Goal: Task Accomplishment & Management: Complete application form

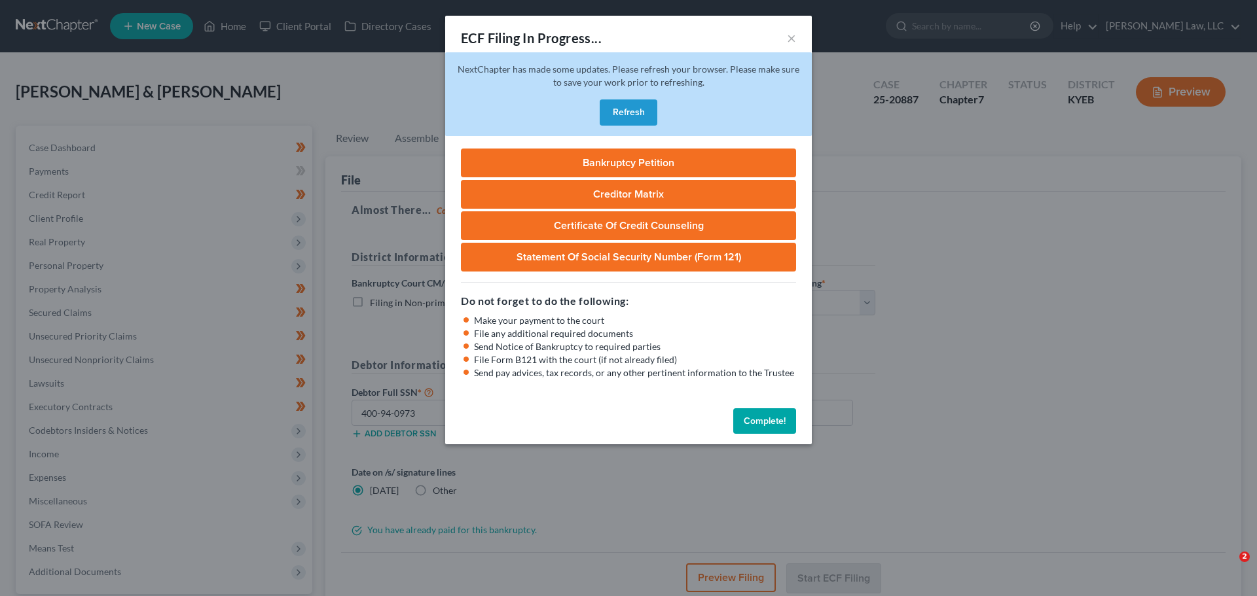
select select "1"
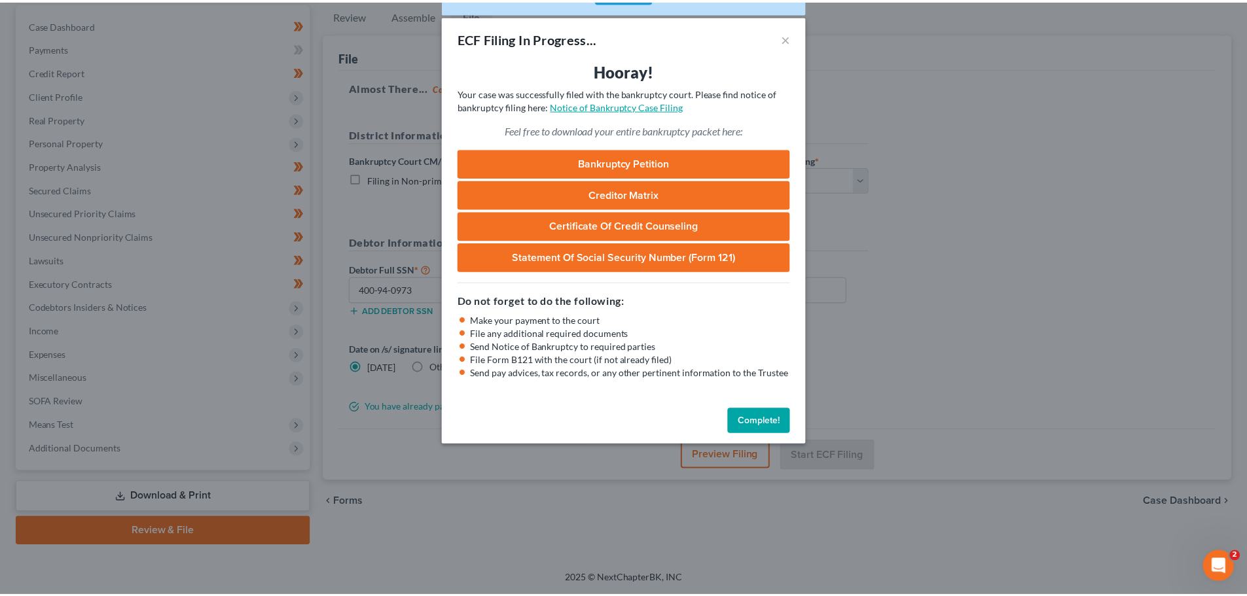
scroll to position [123, 0]
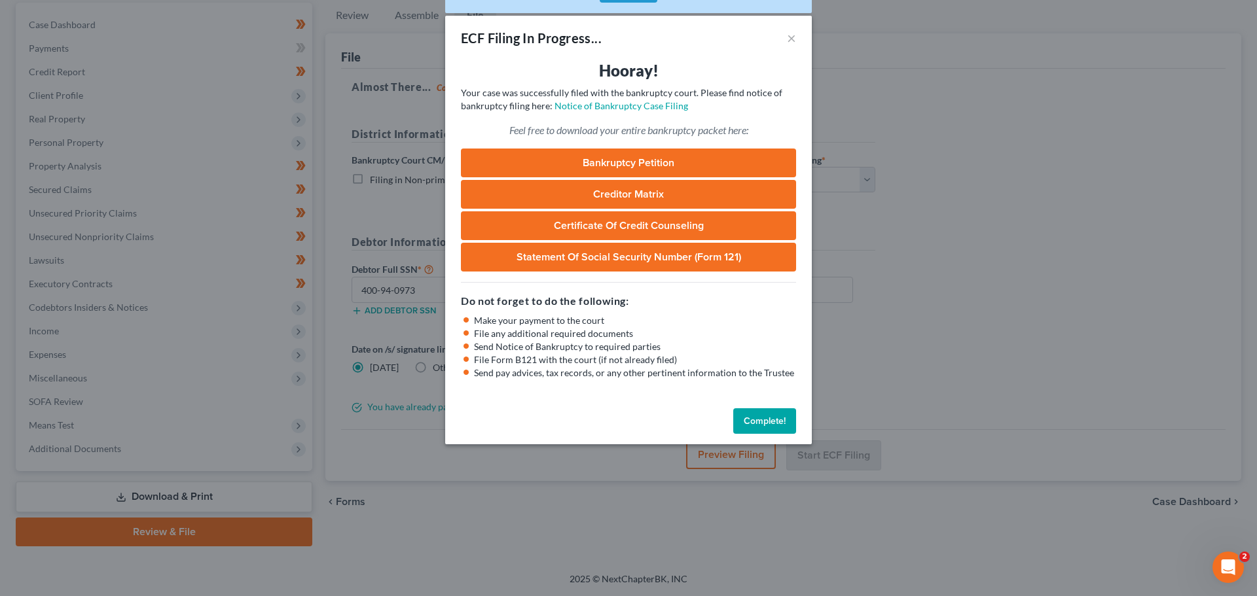
click at [648, 98] on span "Your case was successfully filed with the bankruptcy court. Please find notice …" at bounding box center [621, 99] width 321 height 24
click at [647, 101] on link "Notice of Bankruptcy Case Filing" at bounding box center [621, 105] width 134 height 11
click at [768, 425] on button "Complete!" at bounding box center [764, 421] width 63 height 26
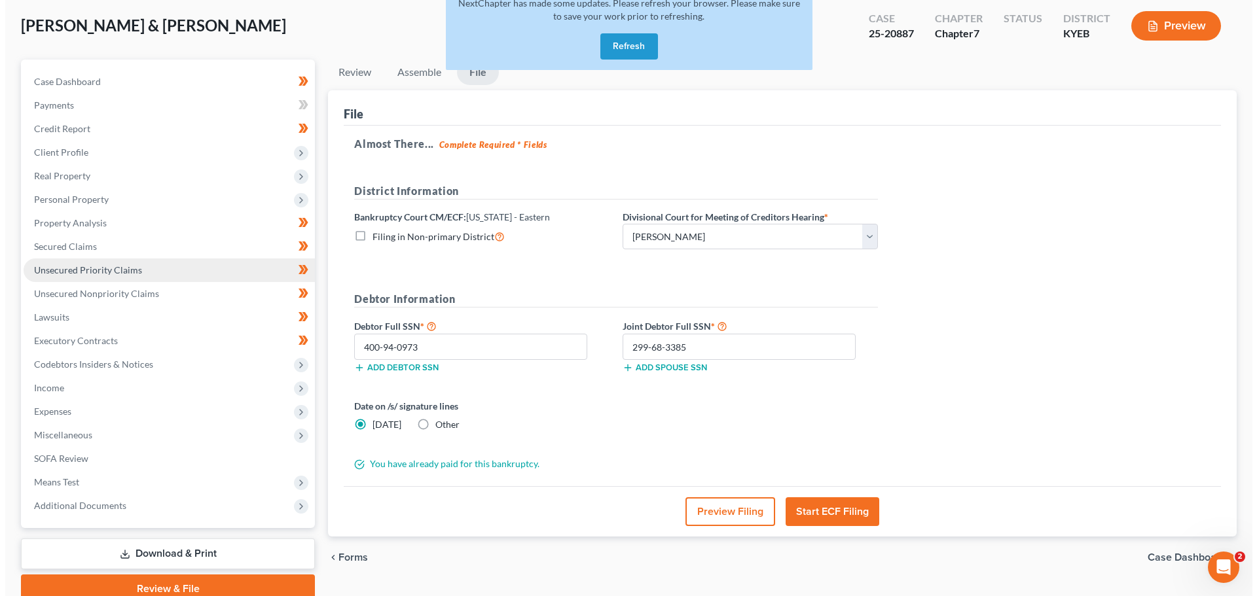
scroll to position [0, 0]
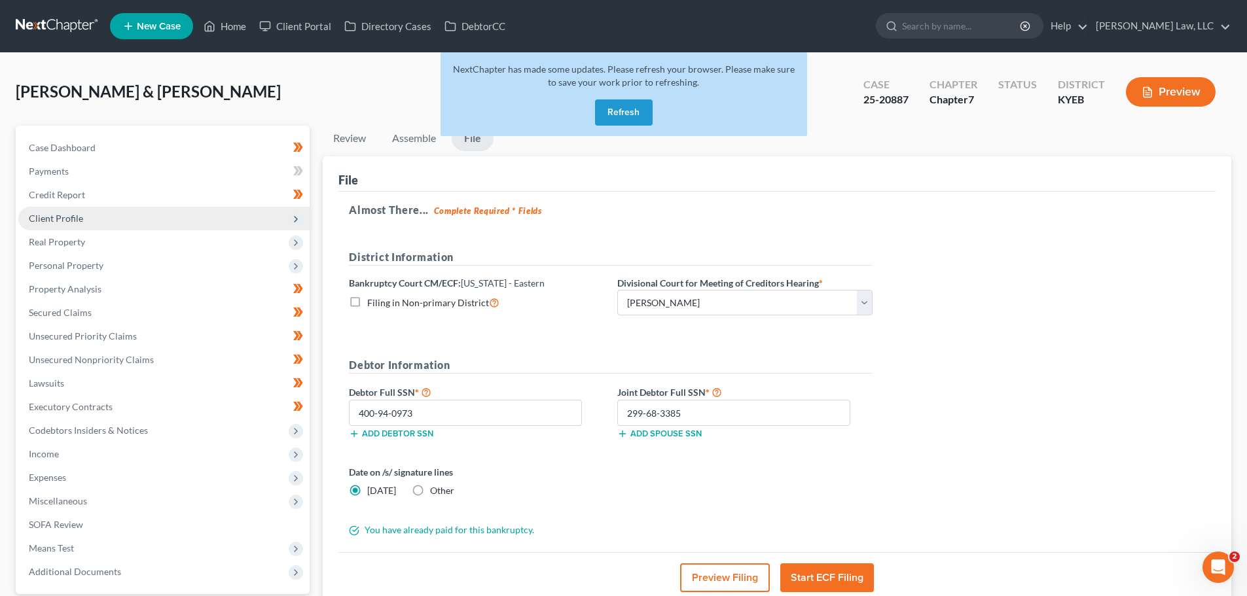
click at [48, 221] on span "Client Profile" at bounding box center [56, 218] width 54 height 11
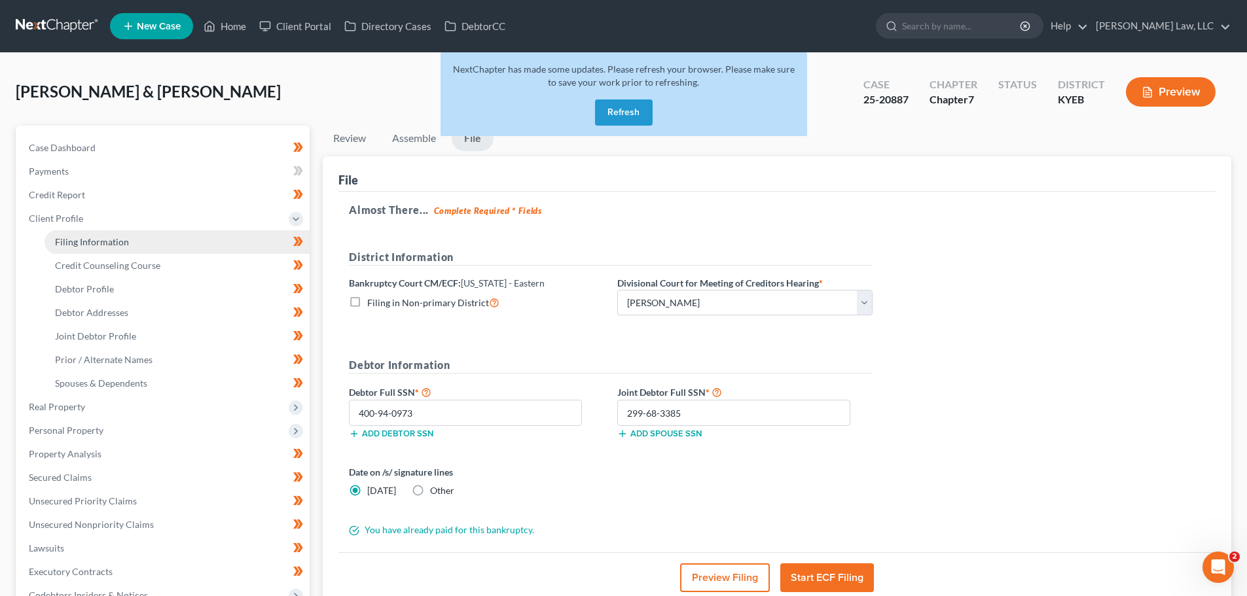
click at [95, 245] on span "Filing Information" at bounding box center [92, 241] width 74 height 11
select select "1"
select select "0"
select select "32"
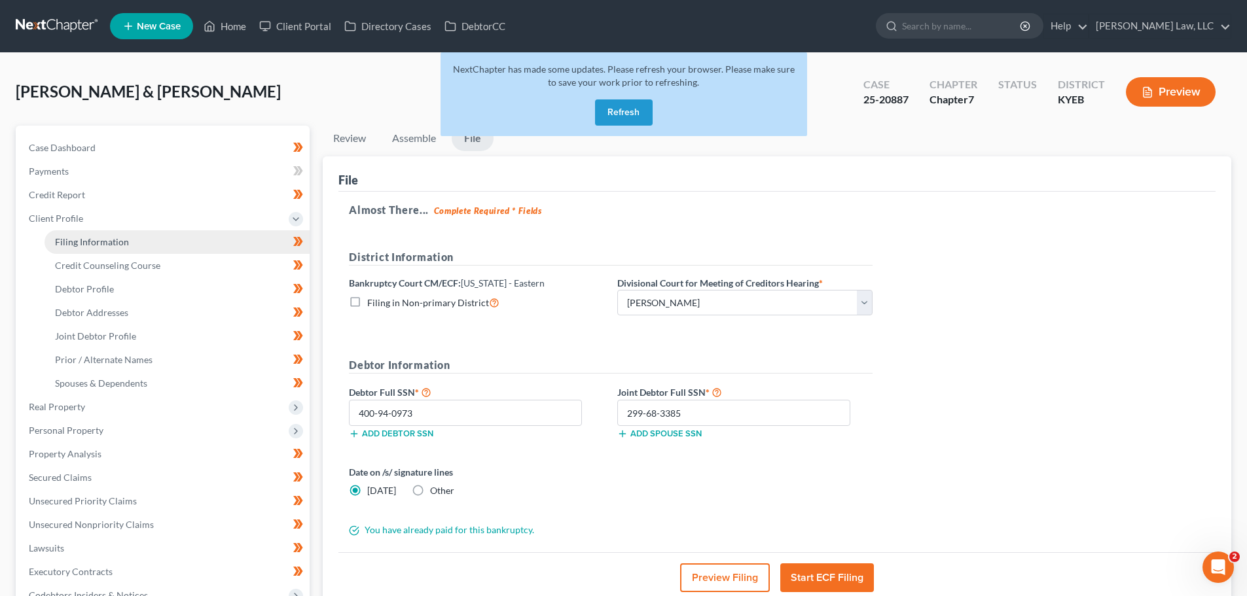
select select "0"
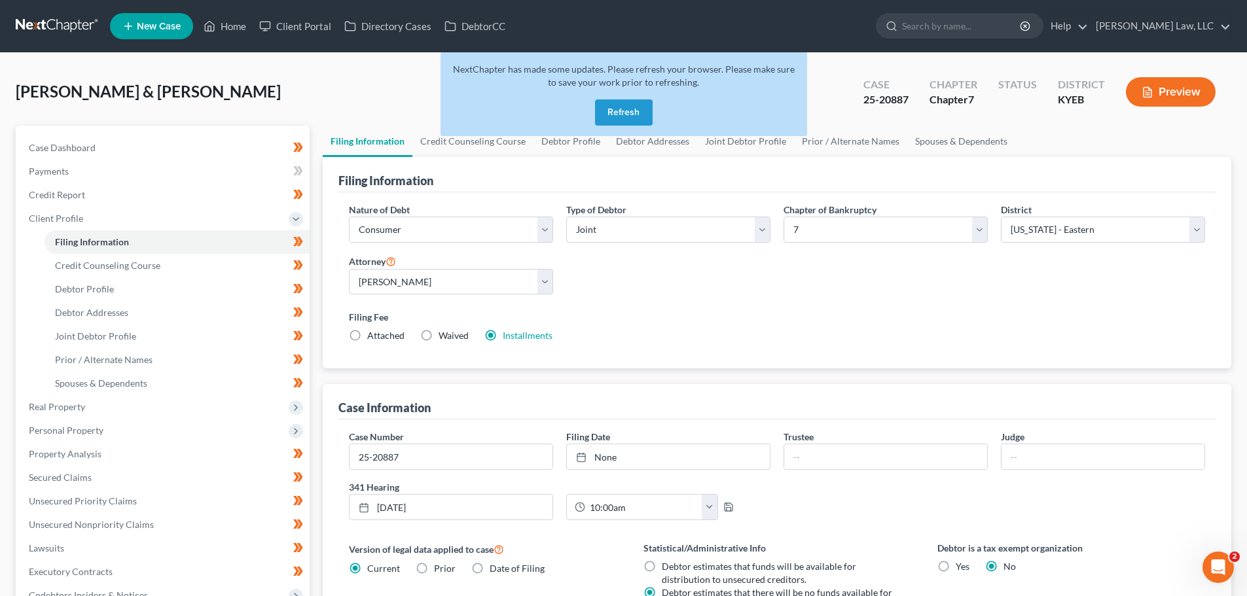
click at [439, 335] on label "Waived Waived" at bounding box center [454, 335] width 30 height 13
click at [444, 335] on input "Waived Waived" at bounding box center [448, 333] width 9 height 9
radio input "true"
click at [503, 335] on label "Installments Installments" at bounding box center [528, 335] width 50 height 13
click at [508, 335] on input "Installments Installments" at bounding box center [512, 333] width 9 height 9
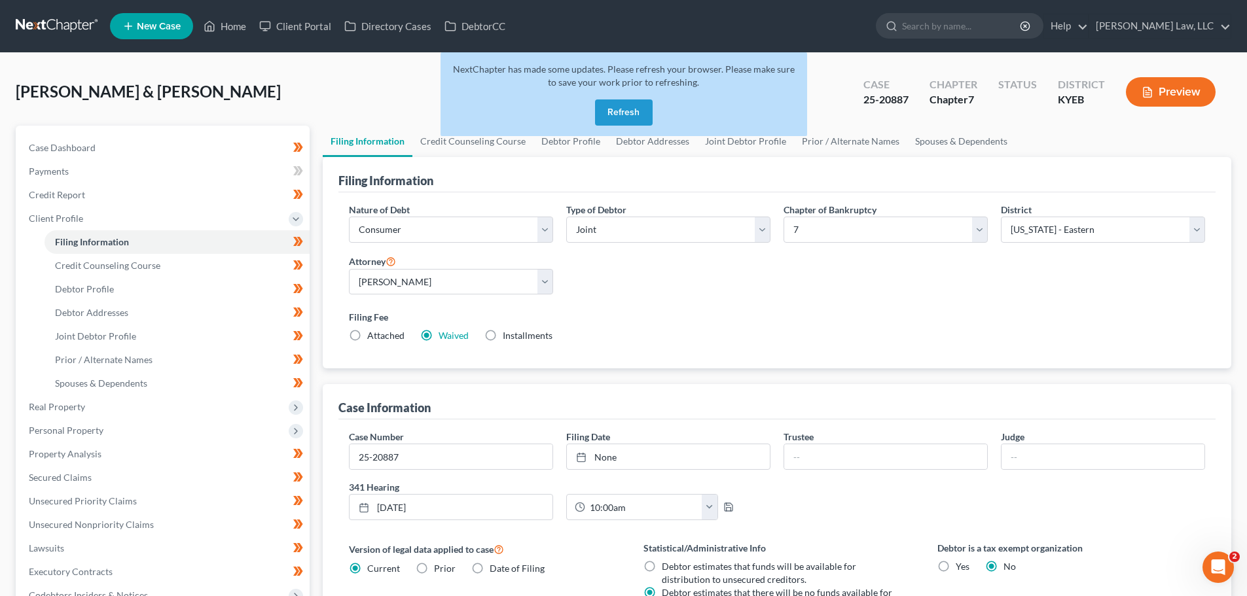
radio input "true"
radio input "false"
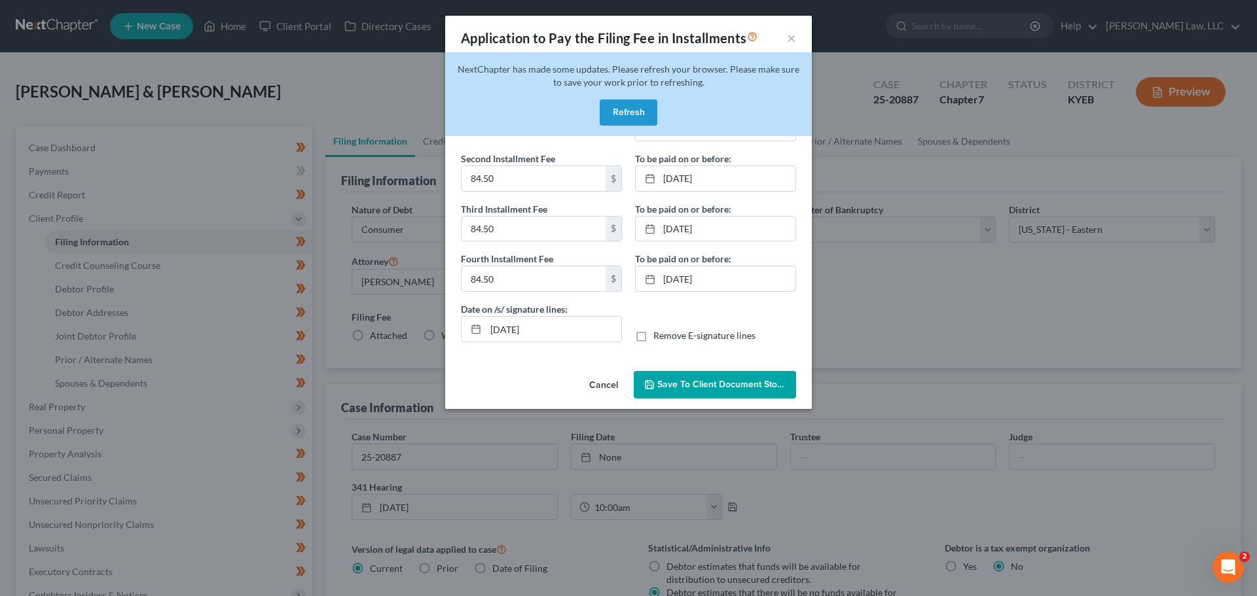
click at [699, 384] on span "Save to Client Document Storage" at bounding box center [726, 384] width 139 height 11
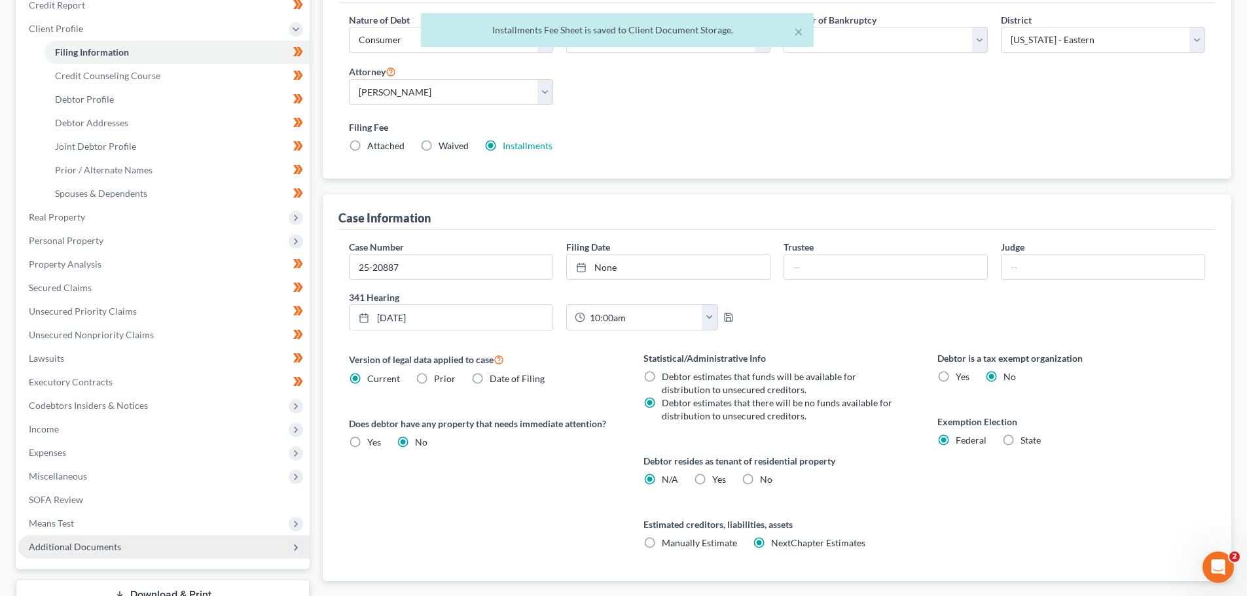
scroll to position [196, 0]
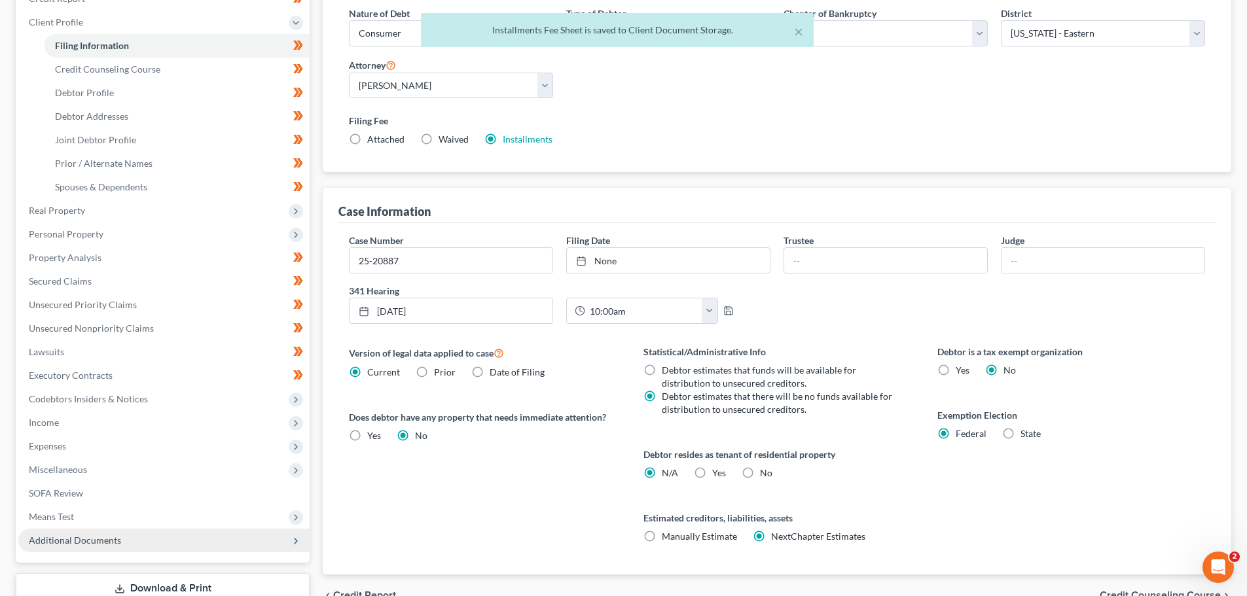
click at [82, 541] on span "Additional Documents" at bounding box center [75, 540] width 92 height 11
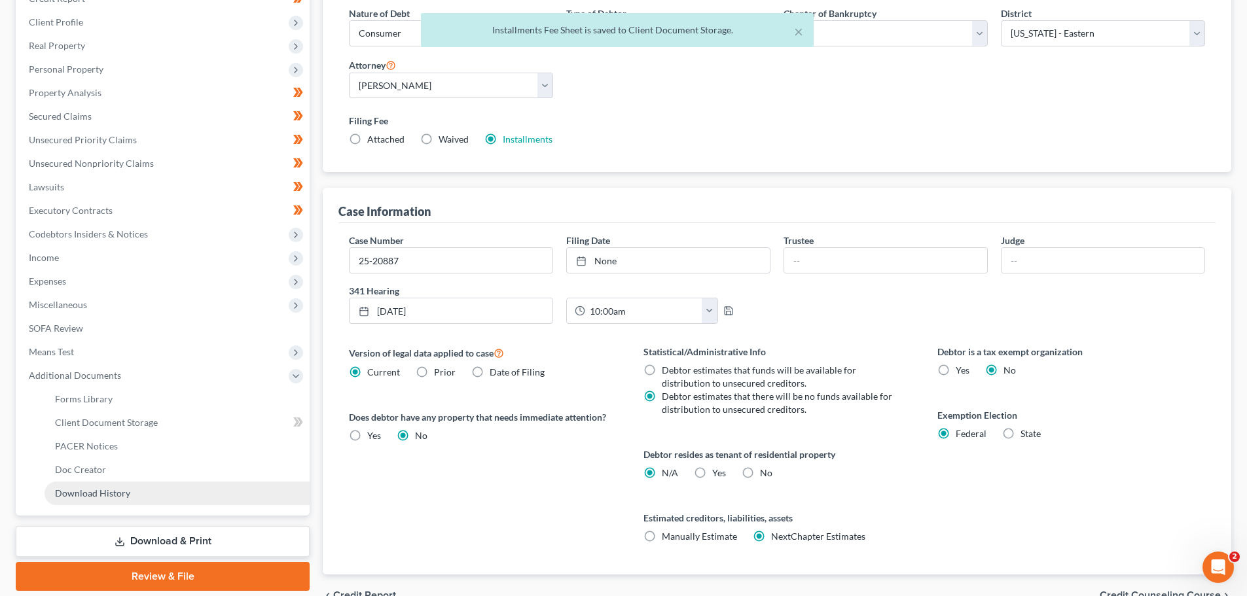
click at [117, 496] on span "Download History" at bounding box center [92, 493] width 75 height 11
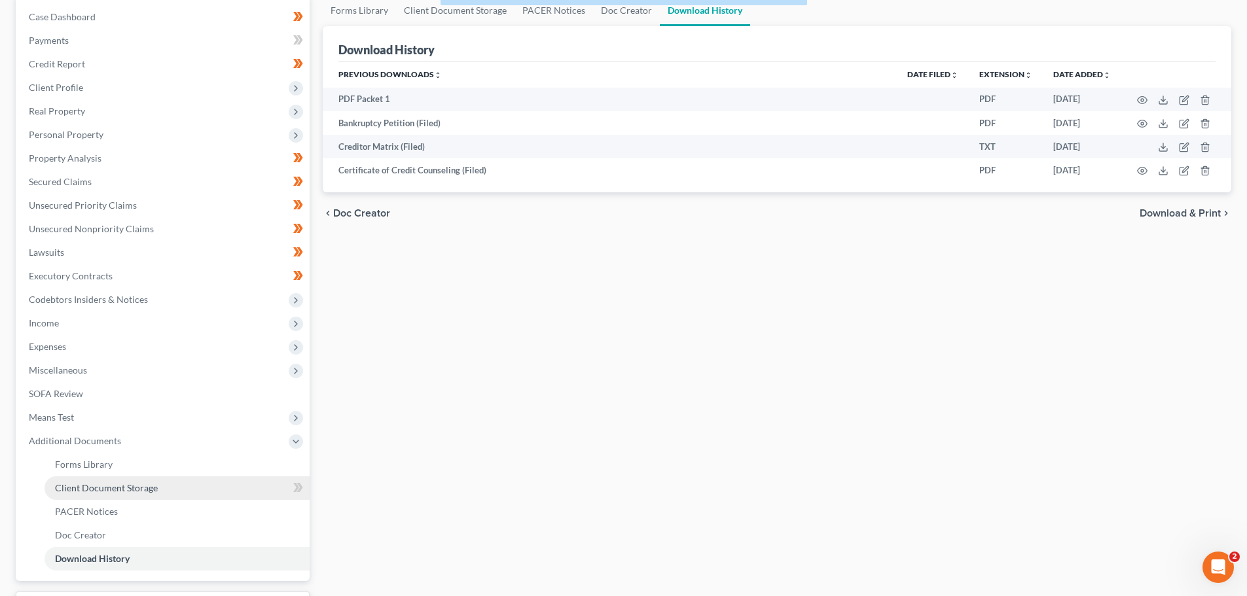
click at [65, 488] on span "Client Document Storage" at bounding box center [106, 487] width 103 height 11
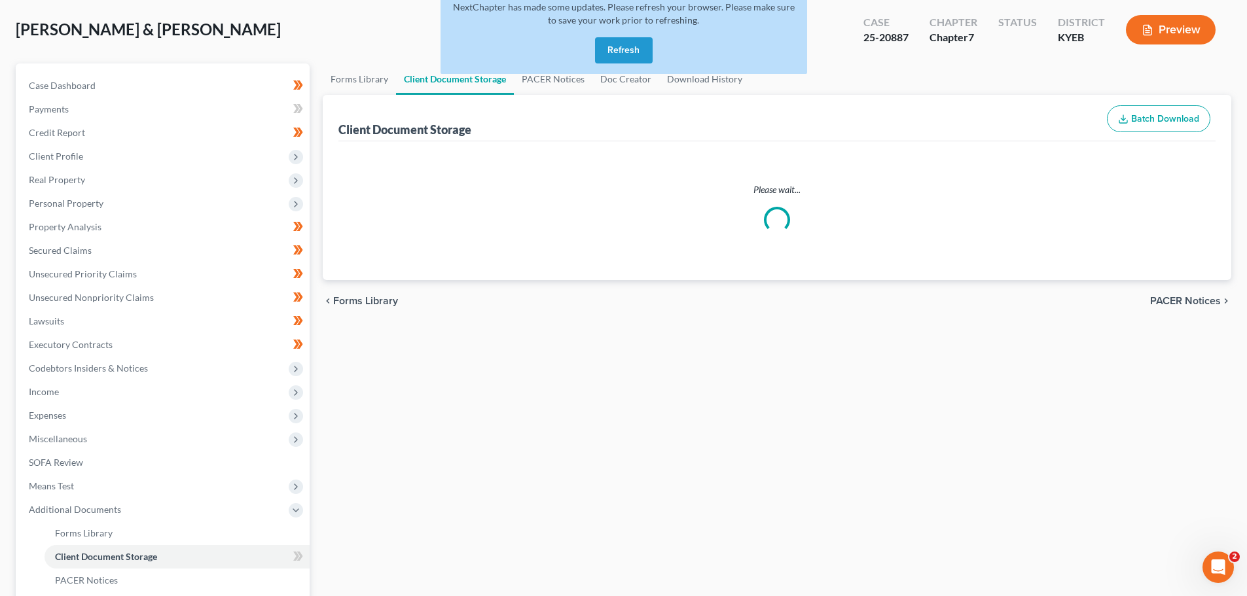
select select "7"
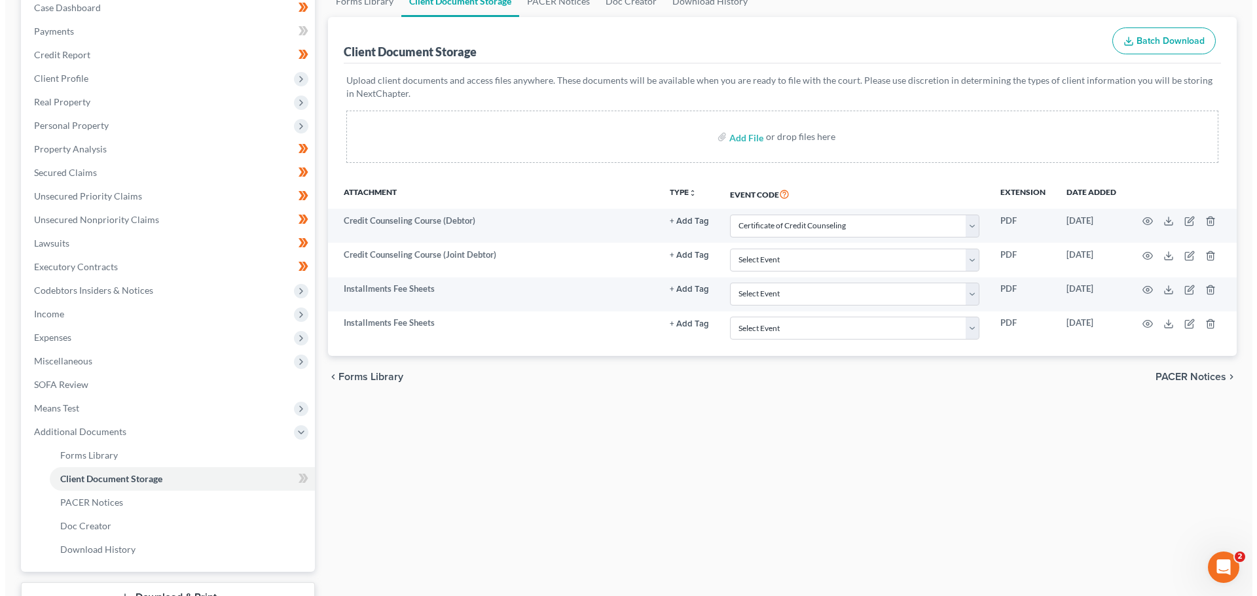
scroll to position [241, 0]
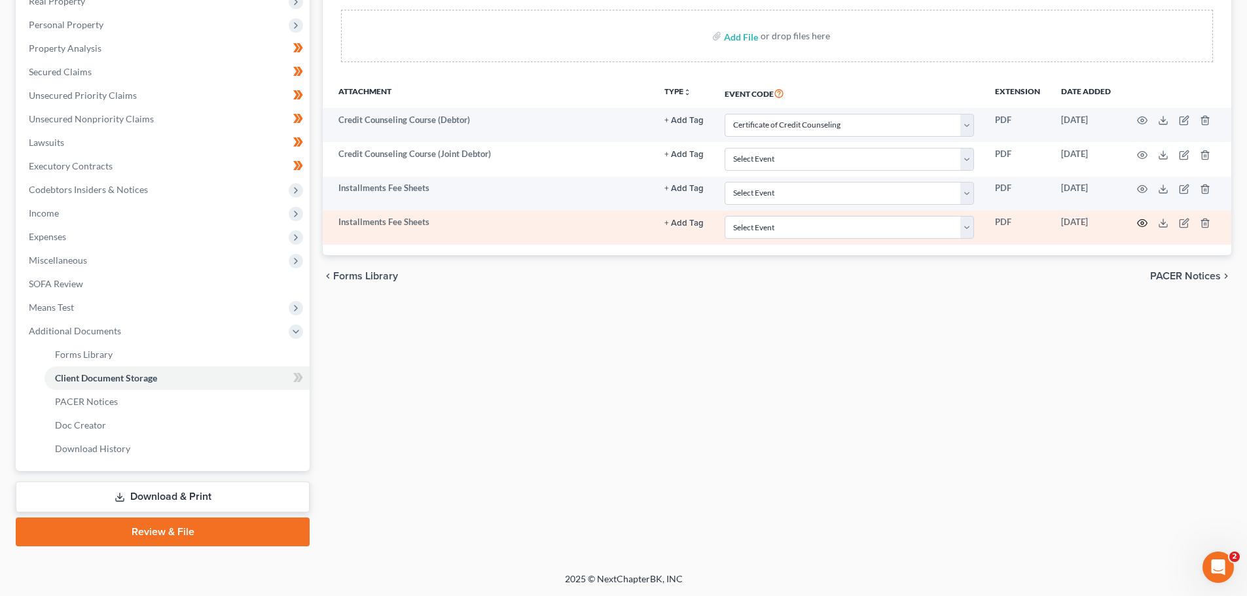
click at [1138, 223] on icon "button" at bounding box center [1143, 223] width 10 height 7
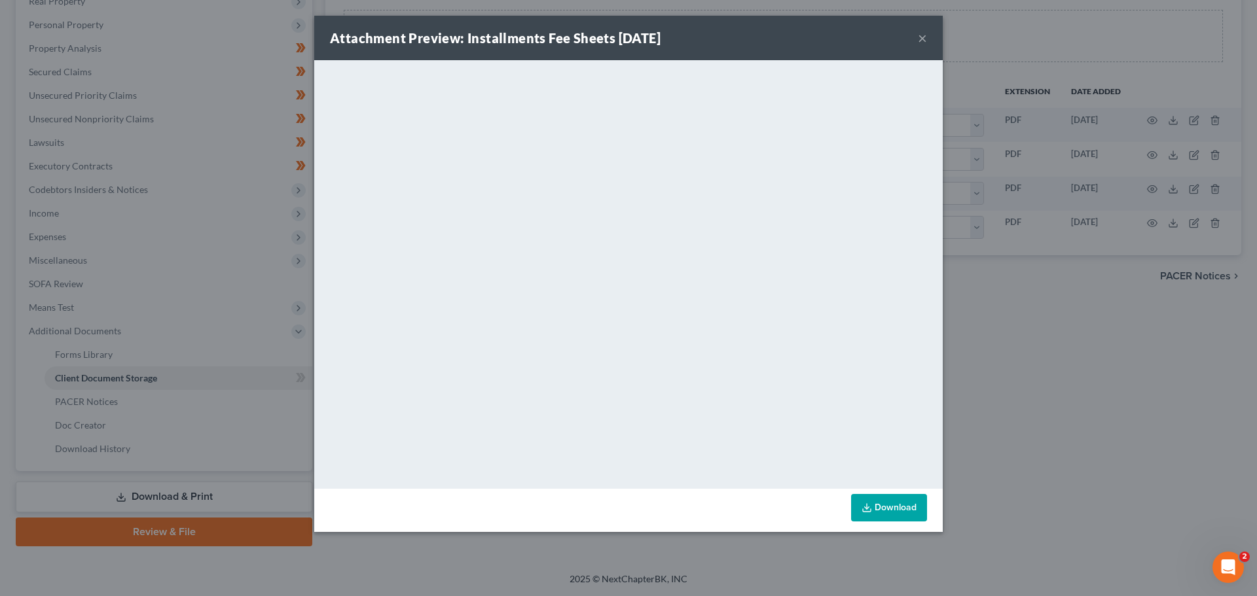
click at [901, 503] on link "Download" at bounding box center [889, 507] width 76 height 27
